Goal: Task Accomplishment & Management: Manage account settings

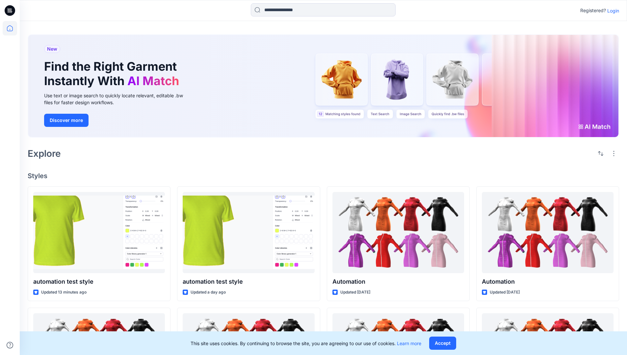
click at [611, 11] on p "Login" at bounding box center [613, 10] width 12 height 7
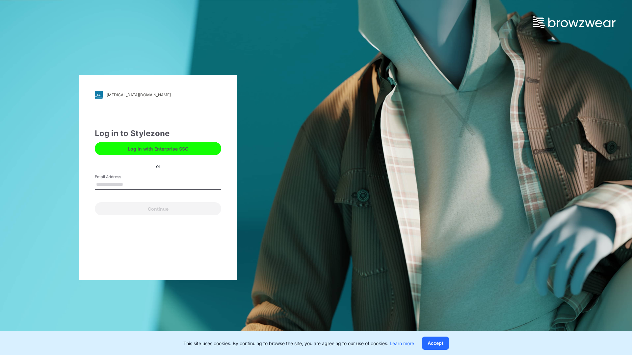
click at [130, 184] on input "Email Address" at bounding box center [158, 185] width 126 height 10
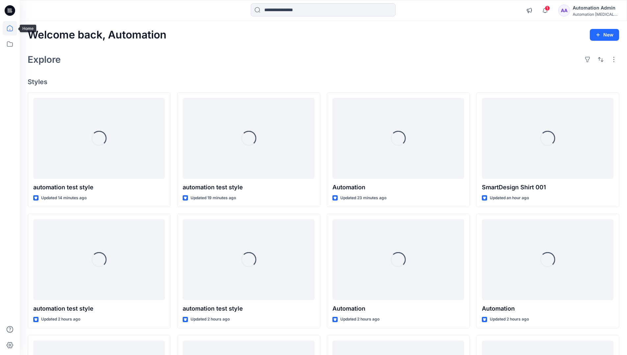
click at [13, 28] on icon at bounding box center [10, 28] width 6 height 6
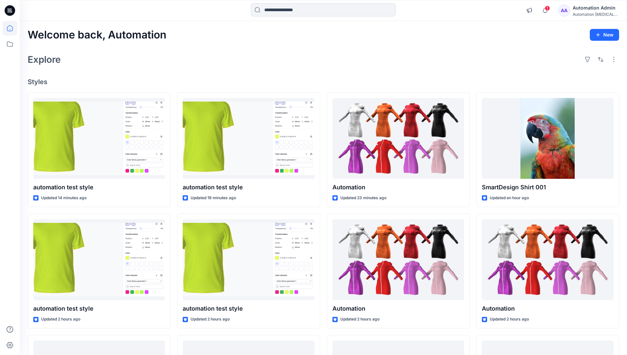
click at [591, 9] on div "Automation Admin" at bounding box center [595, 8] width 46 height 8
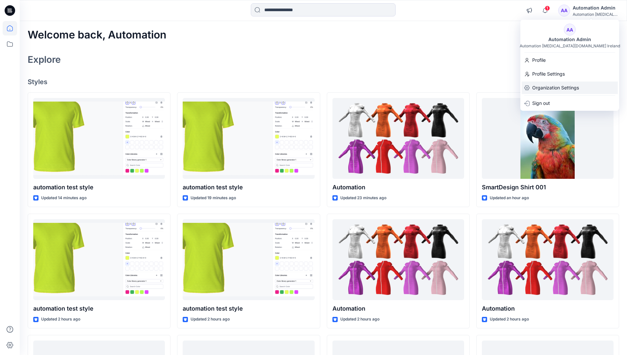
click at [539, 89] on p "Organization Settings" at bounding box center [555, 88] width 47 height 13
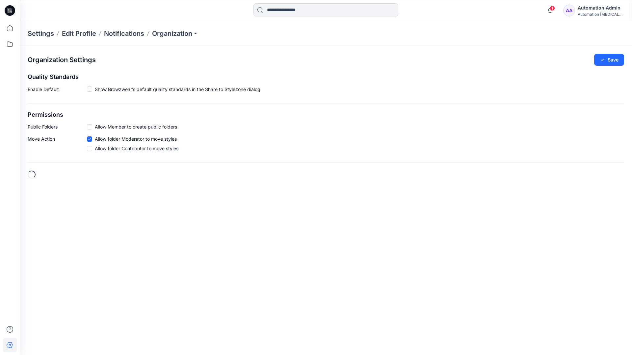
click at [36, 115] on h2 "Permissions" at bounding box center [326, 115] width 596 height 7
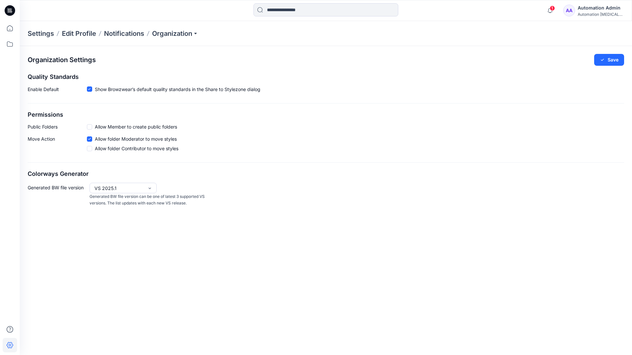
drag, startPoint x: 36, startPoint y: 115, endPoint x: 62, endPoint y: 125, distance: 27.7
click at [62, 125] on p "Public Folders" at bounding box center [57, 126] width 59 height 7
click at [38, 129] on p "Public Folders" at bounding box center [57, 126] width 59 height 7
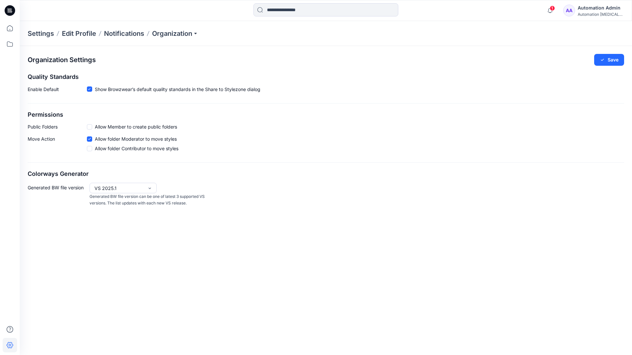
click at [41, 139] on p "Move Action" at bounding box center [57, 145] width 59 height 19
click at [50, 164] on div "Organization Settings Save Quality Standards Enable Default Show Browzwear’s de…" at bounding box center [326, 130] width 612 height 169
click at [606, 8] on div "Automation Admin" at bounding box center [600, 8] width 46 height 8
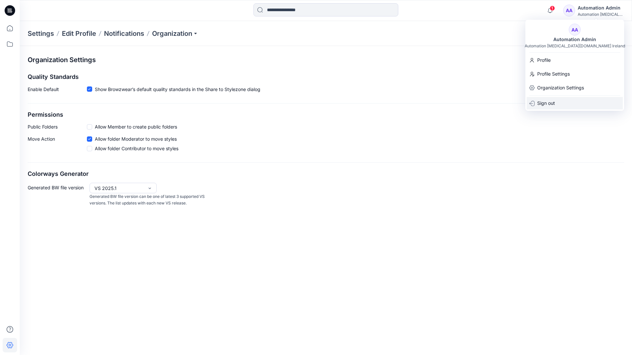
click at [543, 101] on p "Sign out" at bounding box center [546, 103] width 18 height 13
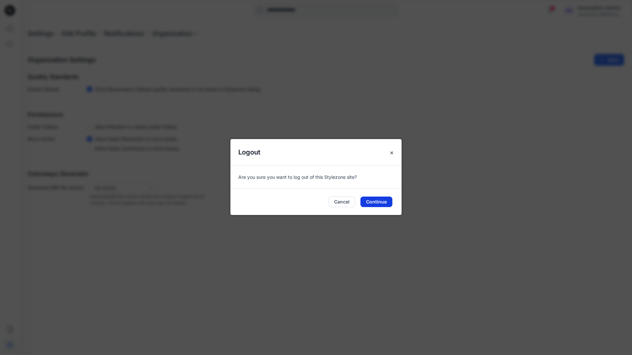
click at [377, 203] on button "Continue" at bounding box center [376, 202] width 32 height 11
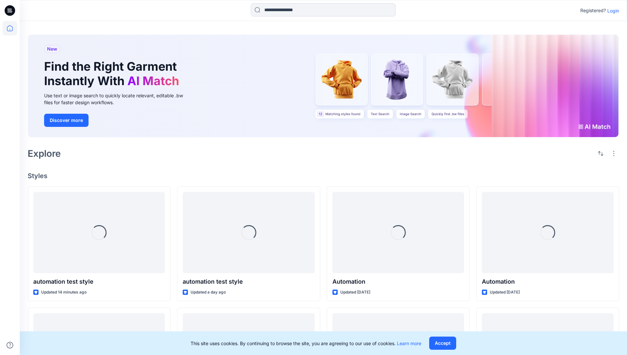
click at [611, 11] on p "Login" at bounding box center [613, 10] width 12 height 7
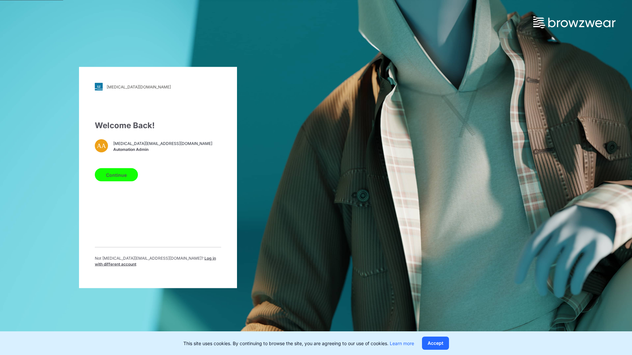
click at [163, 260] on span "Log in with different account" at bounding box center [155, 261] width 121 height 11
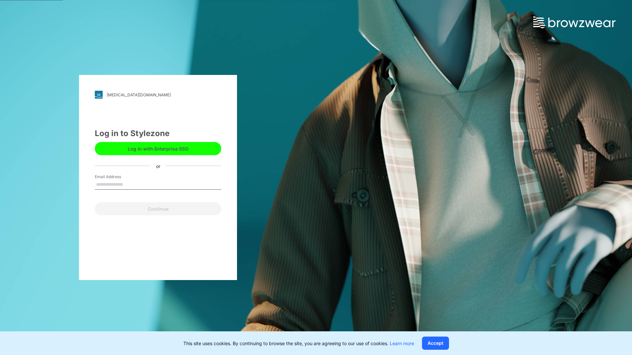
click at [130, 184] on input "Email Address" at bounding box center [158, 185] width 126 height 10
type input "**********"
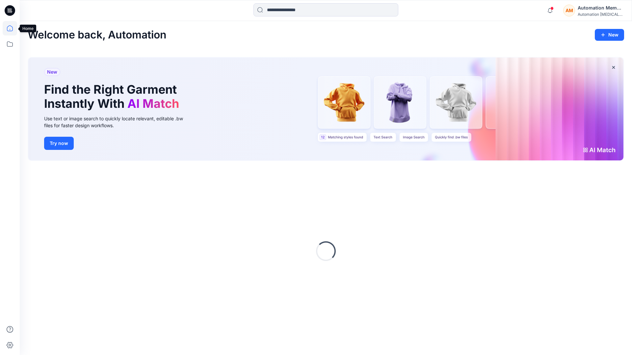
click at [12, 28] on icon at bounding box center [10, 28] width 14 height 14
click at [583, 11] on div "Automation Member" at bounding box center [600, 8] width 46 height 8
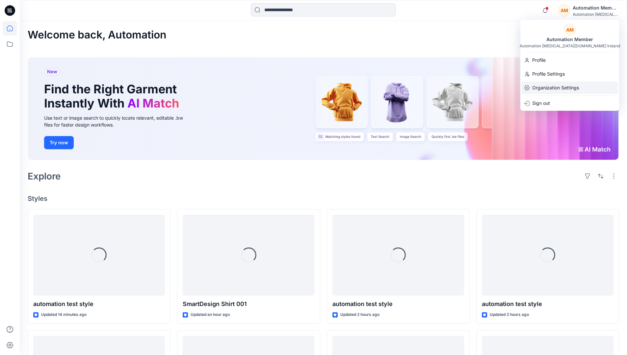
click at [551, 85] on p "Organization Settings" at bounding box center [555, 88] width 47 height 13
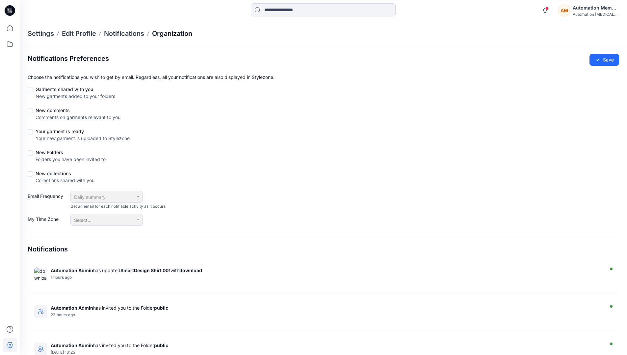
click at [187, 34] on p "Organization" at bounding box center [172, 33] width 40 height 9
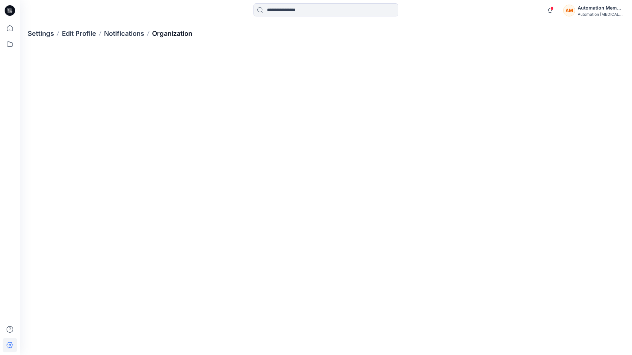
click at [187, 34] on p "Organization" at bounding box center [172, 33] width 40 height 9
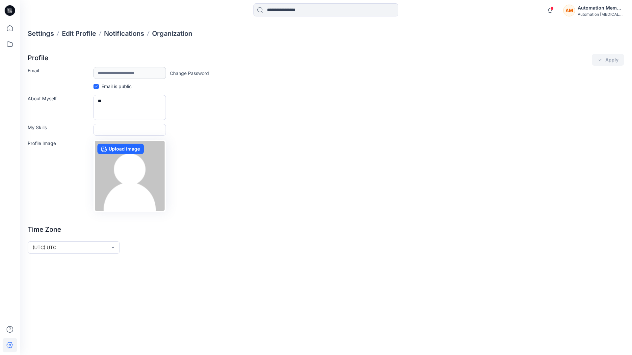
click at [586, 13] on div "Automation [MEDICAL_DATA]..." at bounding box center [600, 14] width 46 height 5
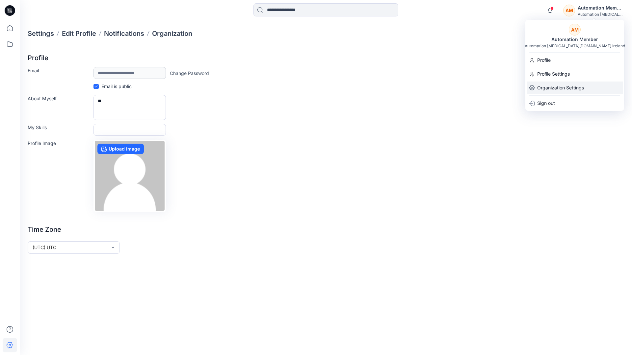
click at [554, 86] on p "Organization Settings" at bounding box center [560, 88] width 47 height 13
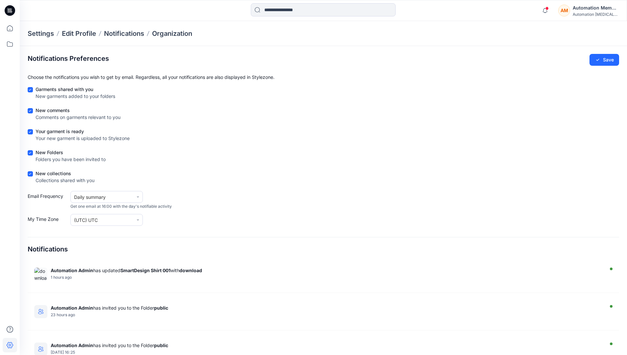
click at [222, 151] on div "New Folders Folders you have been invited to" at bounding box center [323, 157] width 591 height 16
click at [36, 250] on h4 "Notifications" at bounding box center [48, 249] width 40 height 8
click at [45, 58] on h2 "Notifications Preferences" at bounding box center [68, 59] width 81 height 8
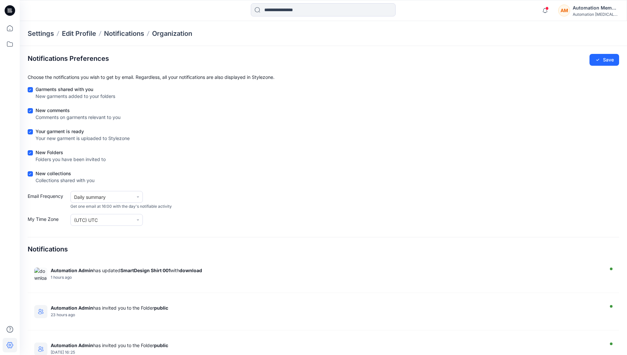
click at [45, 58] on h2 "Notifications Preferences" at bounding box center [68, 59] width 81 height 8
click at [588, 15] on div "Automation [MEDICAL_DATA]..." at bounding box center [595, 14] width 46 height 5
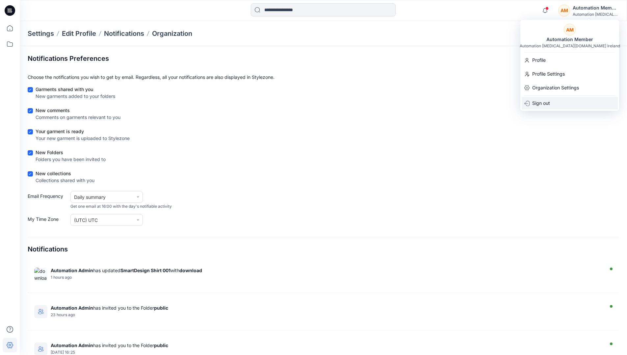
click at [553, 107] on div "Sign out" at bounding box center [569, 103] width 96 height 13
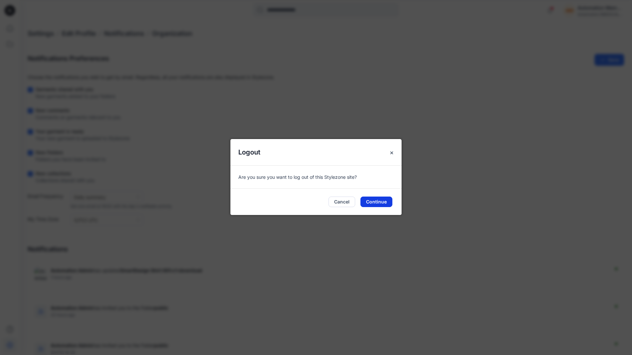
click at [374, 201] on button "Continue" at bounding box center [376, 202] width 32 height 11
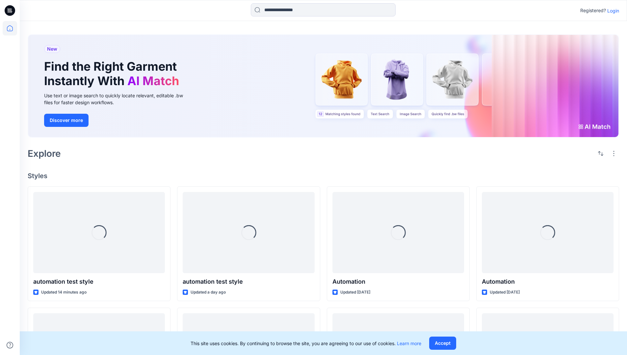
click at [611, 11] on p "Login" at bounding box center [613, 10] width 12 height 7
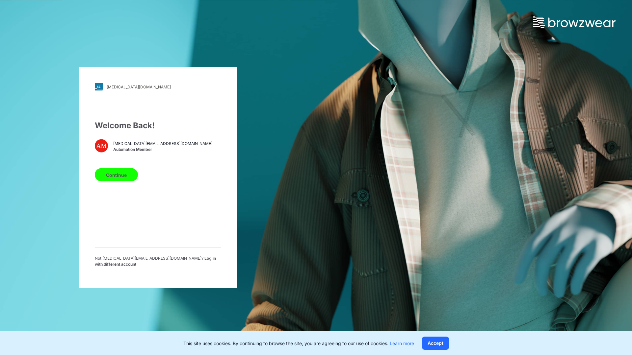
click at [173, 259] on span "Log in with different account" at bounding box center [155, 261] width 121 height 11
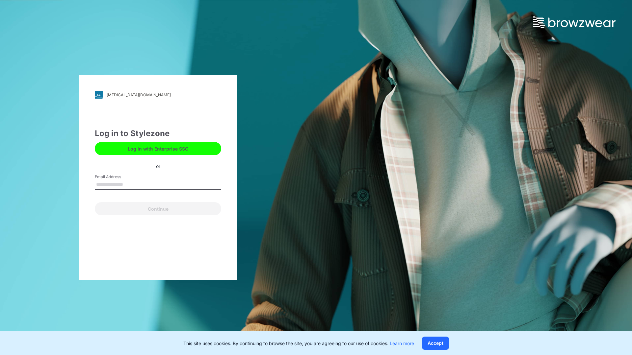
click at [140, 186] on input "Email Address" at bounding box center [158, 185] width 126 height 10
type input "**********"
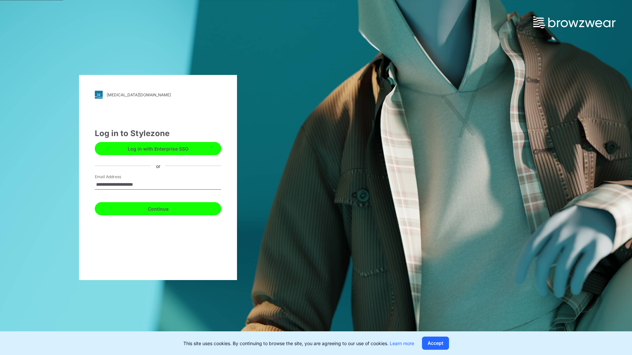
click at [154, 209] on button "Continue" at bounding box center [158, 208] width 126 height 13
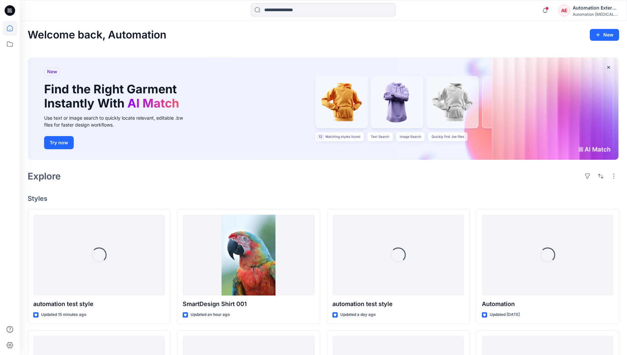
click at [587, 9] on div "Automation External" at bounding box center [595, 8] width 46 height 8
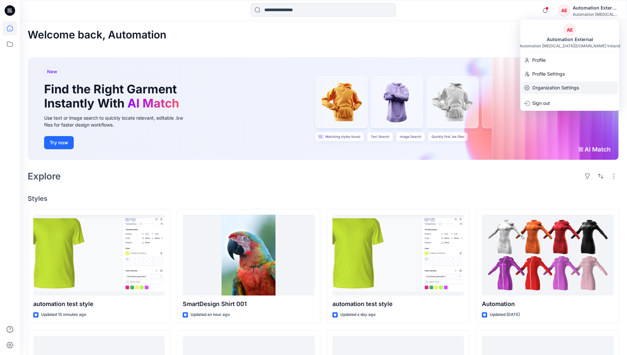
click at [564, 88] on p "Organization Settings" at bounding box center [555, 88] width 47 height 13
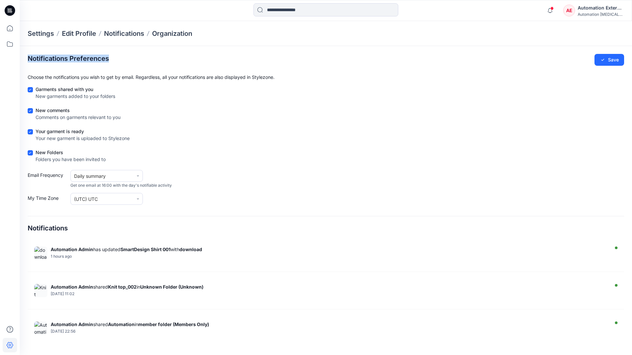
drag, startPoint x: 564, startPoint y: 88, endPoint x: 109, endPoint y: 59, distance: 455.6
click at [109, 59] on section "Notifications Preferences Save Choose the notifications you wish to get by emai…" at bounding box center [326, 197] width 612 height 303
click at [111, 59] on div "Notifications Preferences Save" at bounding box center [326, 60] width 596 height 12
drag, startPoint x: 111, startPoint y: 59, endPoint x: 71, endPoint y: 228, distance: 173.5
click at [71, 228] on div "Notifications" at bounding box center [326, 225] width 596 height 19
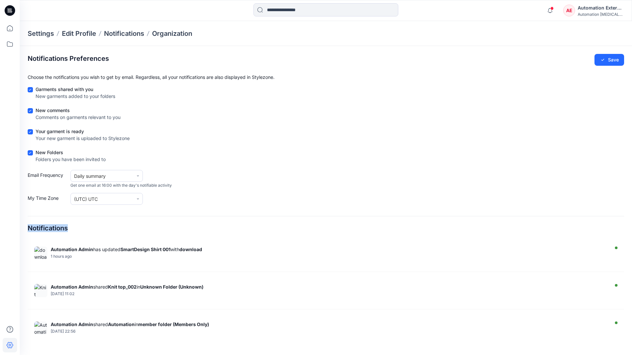
click at [95, 238] on div "Notifications Preferences Save Choose the notifications you wish to get by emai…" at bounding box center [326, 198] width 596 height 288
click at [610, 10] on div "Automation External" at bounding box center [600, 8] width 46 height 8
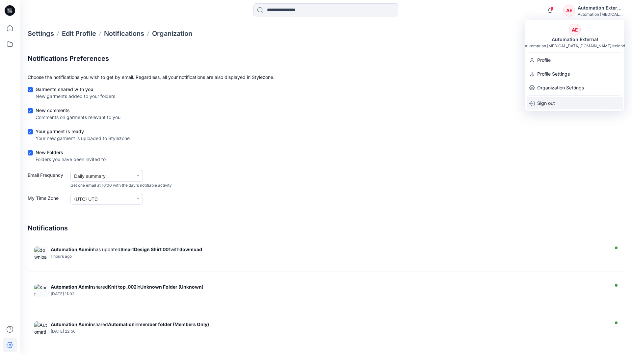
click at [556, 102] on div "Sign out" at bounding box center [574, 103] width 96 height 13
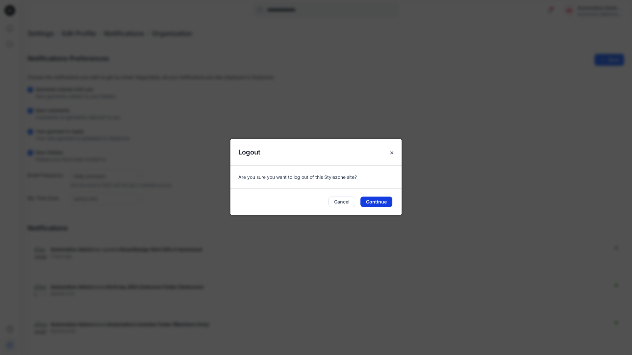
click at [386, 203] on button "Continue" at bounding box center [376, 202] width 32 height 11
